Goal: Transaction & Acquisition: Purchase product/service

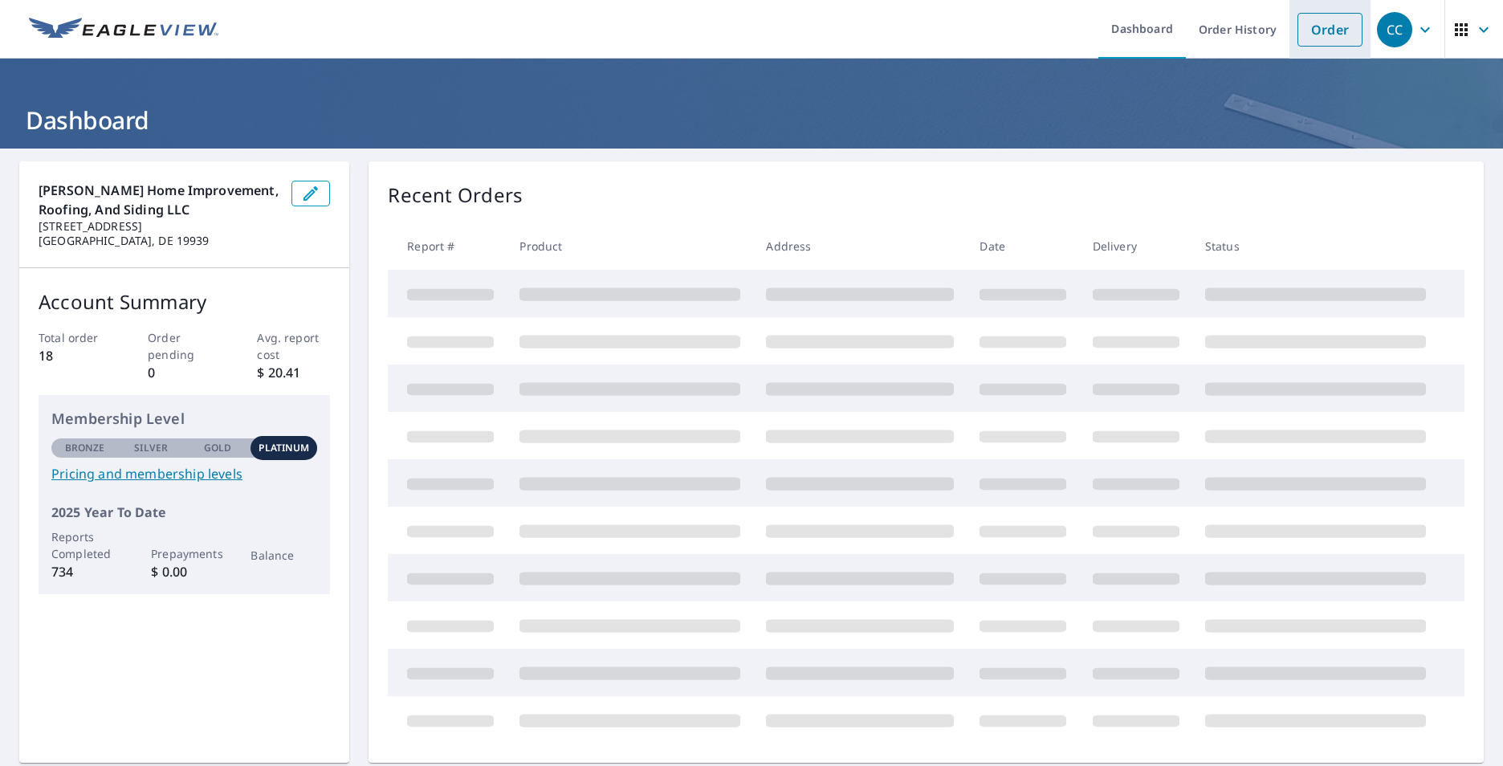
click at [1310, 30] on link "Order" at bounding box center [1329, 30] width 65 height 34
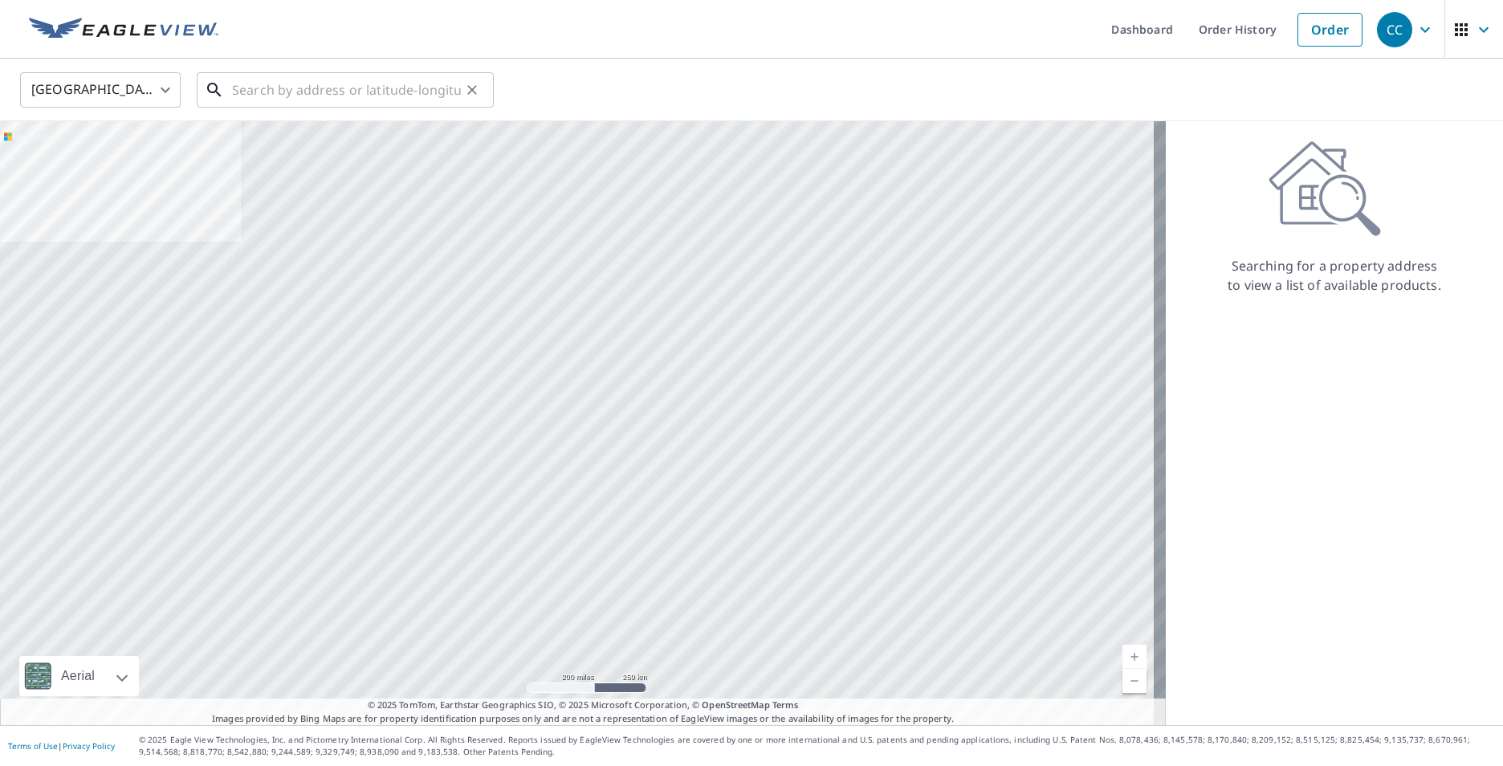
click at [405, 96] on input "text" at bounding box center [346, 89] width 229 height 45
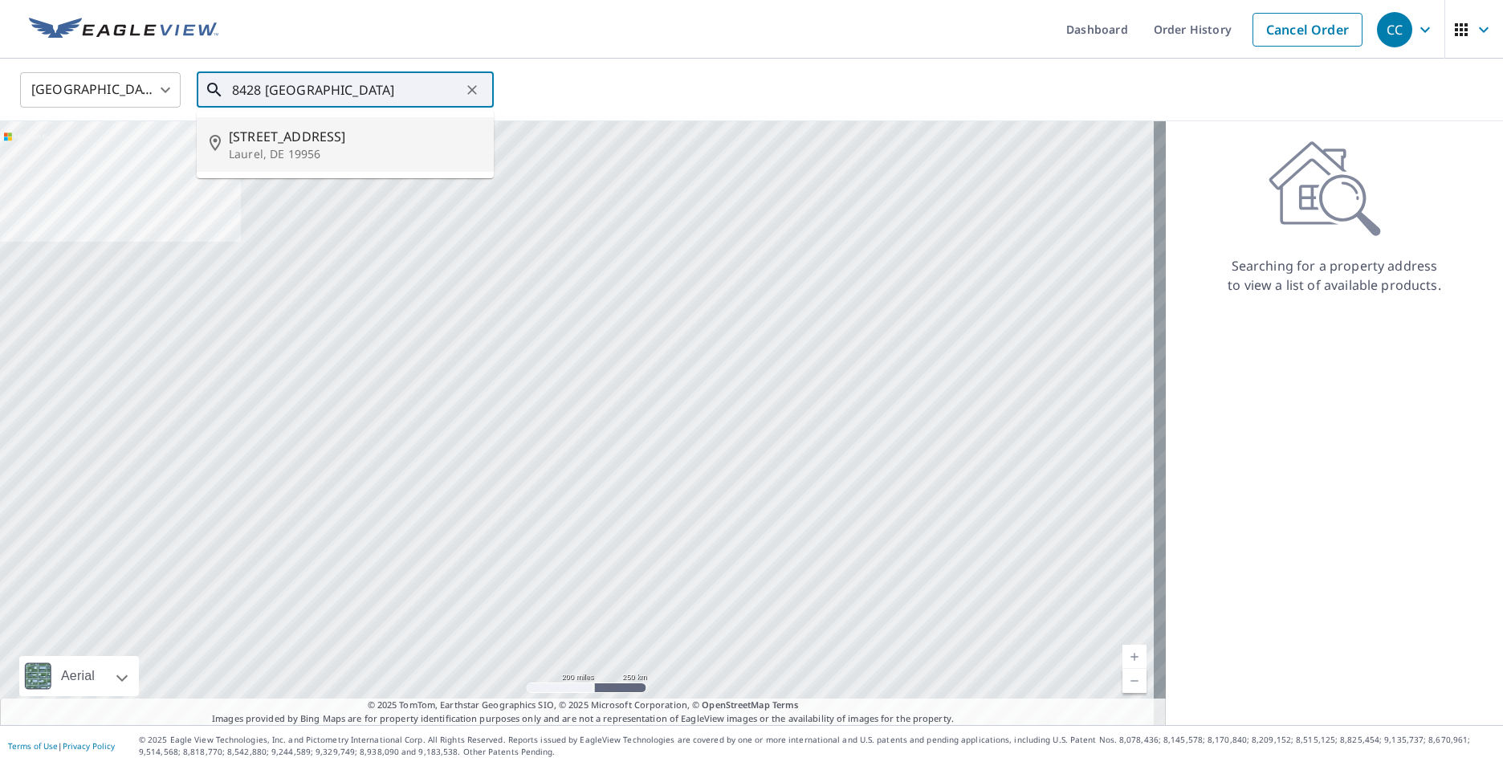
click at [335, 143] on span "[STREET_ADDRESS]" at bounding box center [355, 136] width 252 height 19
type input "[STREET_ADDRESS]"
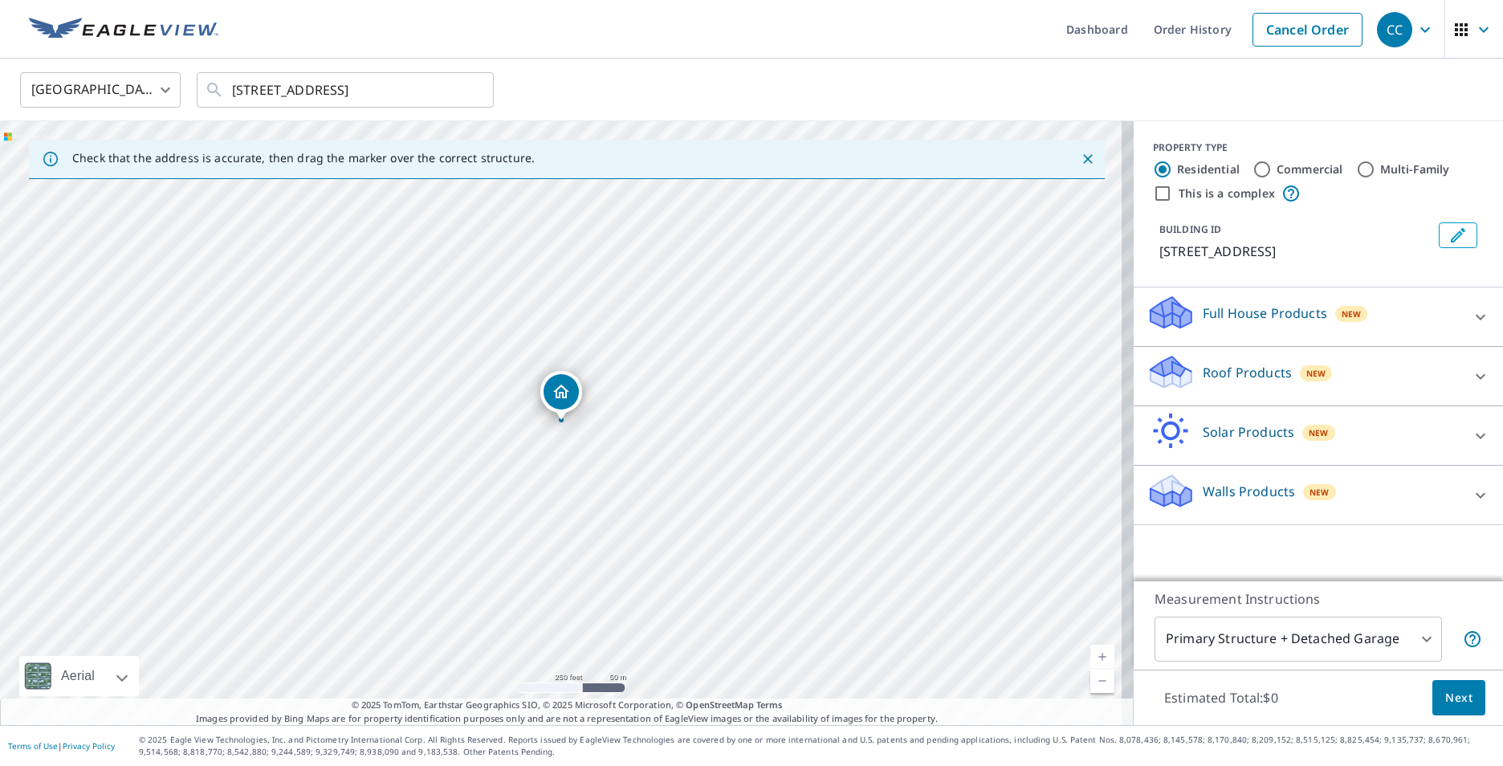
click at [1090, 659] on link "Current Level 17, Zoom In" at bounding box center [1102, 657] width 24 height 24
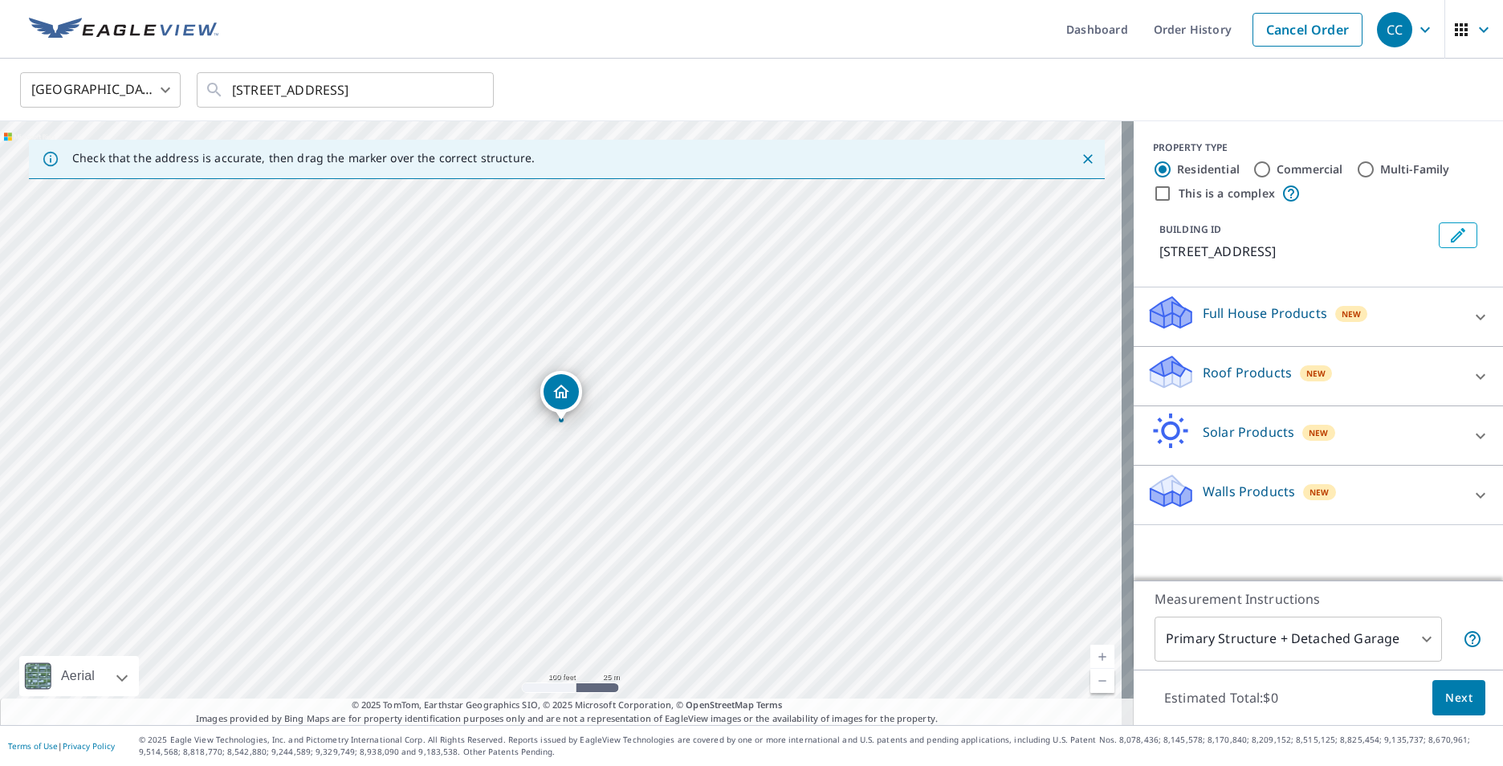
click at [1090, 659] on link "Current Level 18, Zoom In" at bounding box center [1102, 657] width 24 height 24
click at [1090, 659] on link "Current Level 19, Zoom In" at bounding box center [1102, 657] width 24 height 24
click at [1090, 659] on link "Current Level 20, Zoom In Disabled" at bounding box center [1102, 657] width 24 height 24
click at [1090, 657] on link "Current Level 20, Zoom In Disabled" at bounding box center [1102, 657] width 24 height 24
